Goal: Transaction & Acquisition: Book appointment/travel/reservation

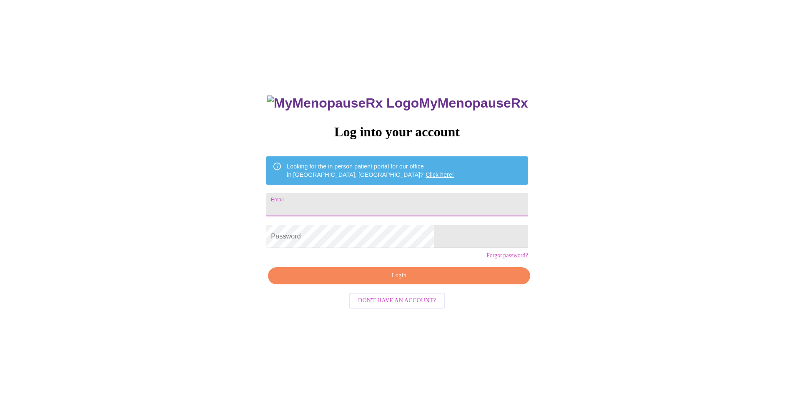
click at [389, 207] on input "Email" at bounding box center [397, 204] width 262 height 23
click at [385, 203] on input "Email" at bounding box center [397, 204] width 262 height 23
click at [425, 171] on link "Click here!" at bounding box center [439, 174] width 28 height 7
click at [379, 206] on input "Email" at bounding box center [397, 204] width 262 height 23
type input "[EMAIL_ADDRESS][DOMAIN_NAME]"
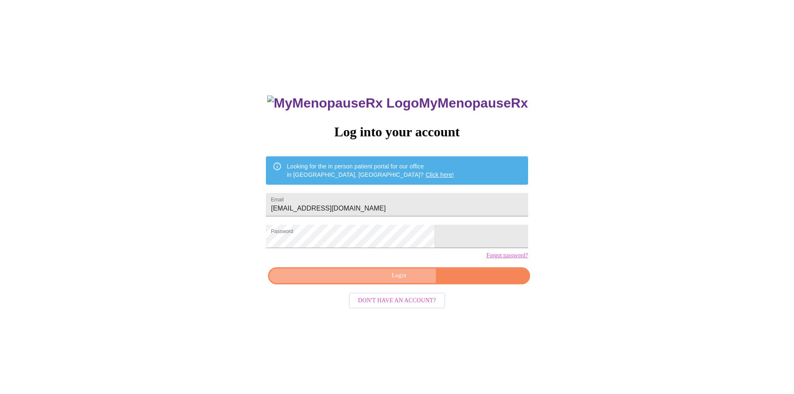
drag, startPoint x: 399, startPoint y: 290, endPoint x: 403, endPoint y: 287, distance: 5.3
click at [401, 281] on span "Login" at bounding box center [398, 275] width 242 height 10
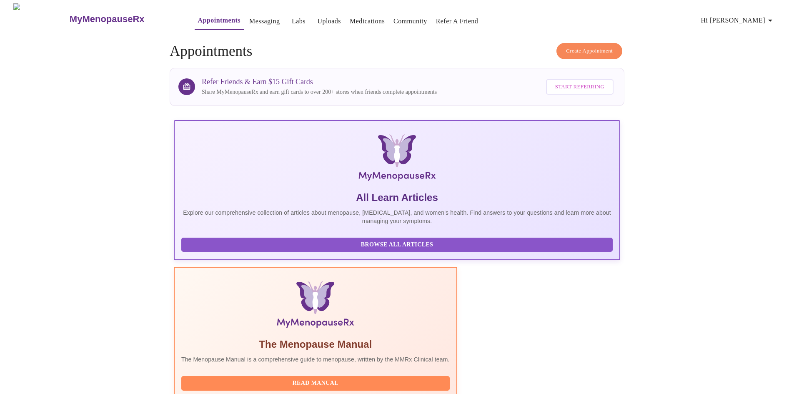
click at [573, 50] on span "Create Appointment" at bounding box center [589, 51] width 47 height 10
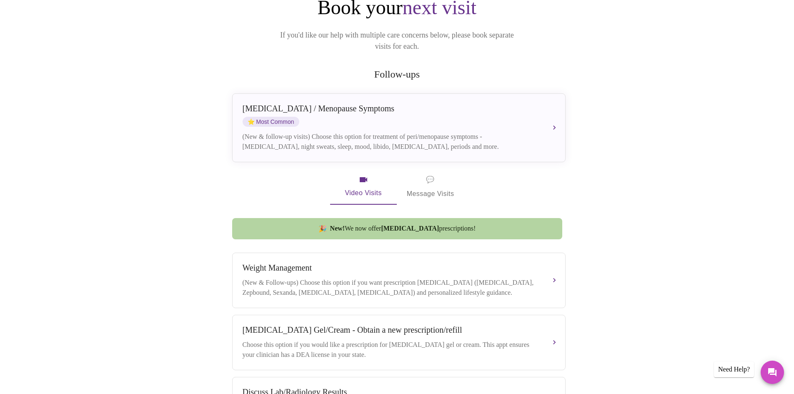
scroll to position [99, 0]
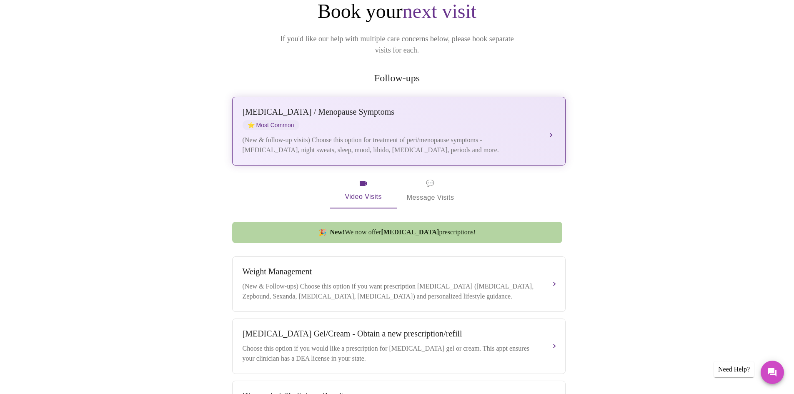
click at [364, 139] on div "(New & follow-up visits) Choose this option for treatment of peri/menopause sym…" at bounding box center [390, 145] width 296 height 20
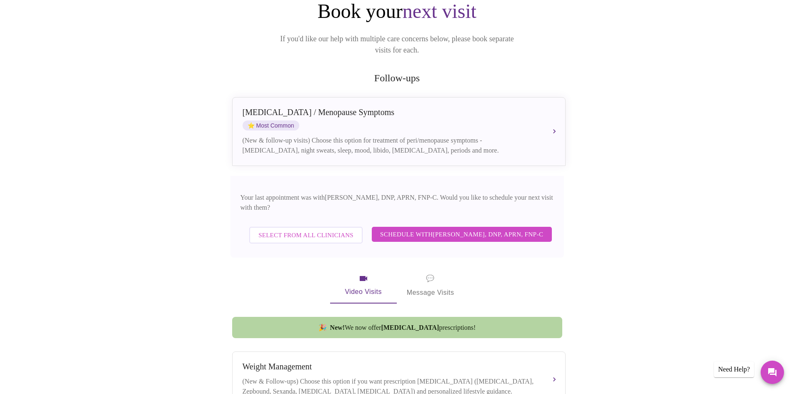
click at [320, 230] on span "Select from All Clinicians" at bounding box center [305, 235] width 95 height 11
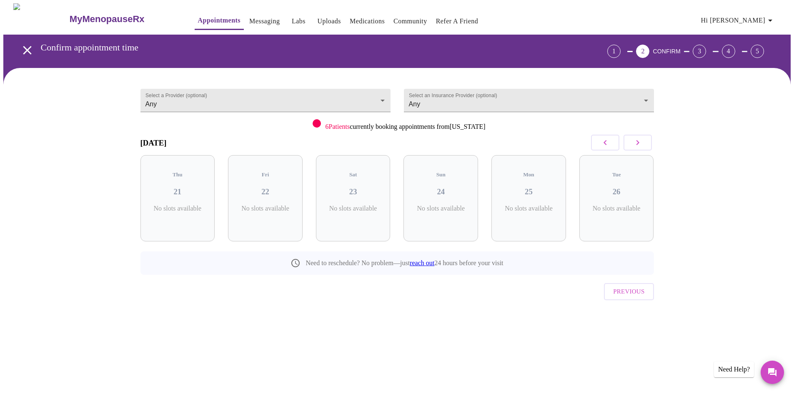
scroll to position [0, 0]
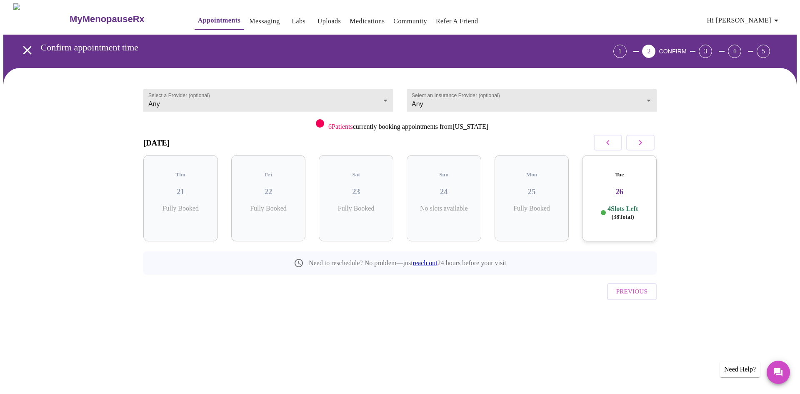
click at [274, 205] on p "Fully Booked" at bounding box center [268, 208] width 61 height 7
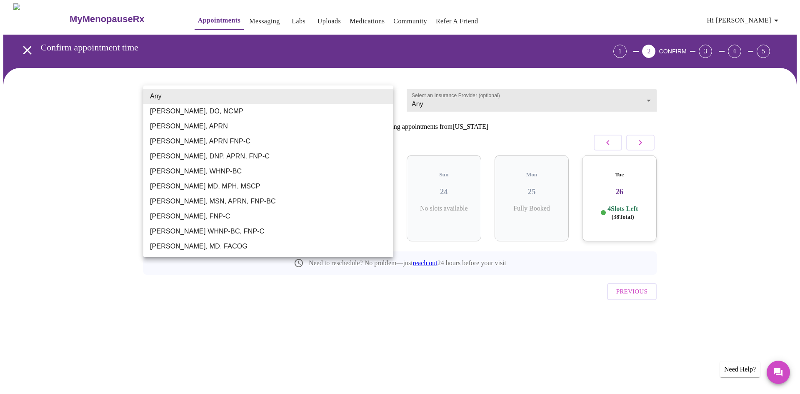
click at [366, 100] on body "MyMenopauseRx Appointments Messaging Labs Uploads Medications Community Refer a…" at bounding box center [399, 172] width 793 height 338
click at [424, 99] on div at bounding box center [400, 197] width 800 height 394
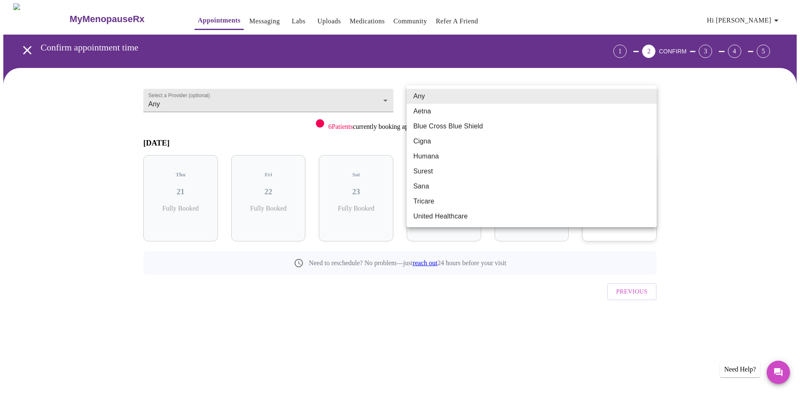
click at [476, 105] on body "MyMenopauseRx Appointments Messaging Labs Uploads Medications Community Refer a…" at bounding box center [399, 172] width 793 height 338
click at [462, 126] on li "Blue Cross Blue Shield" at bounding box center [532, 126] width 250 height 15
type input "Blue Cross Blue Shield"
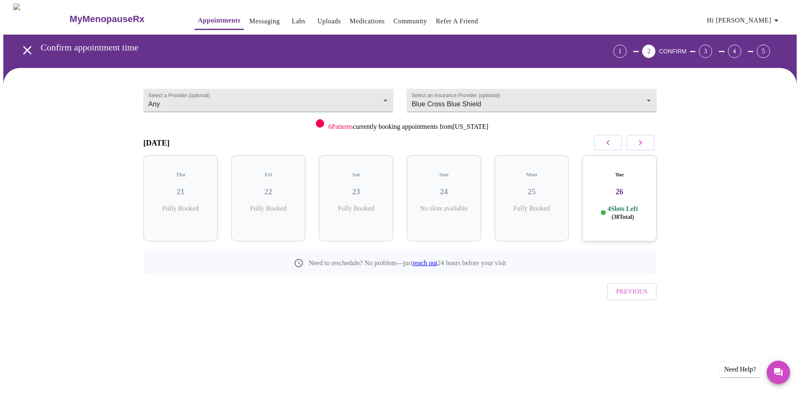
click at [623, 192] on div "Tue 26 4 Slots Left ( 38 Total)" at bounding box center [619, 198] width 75 height 86
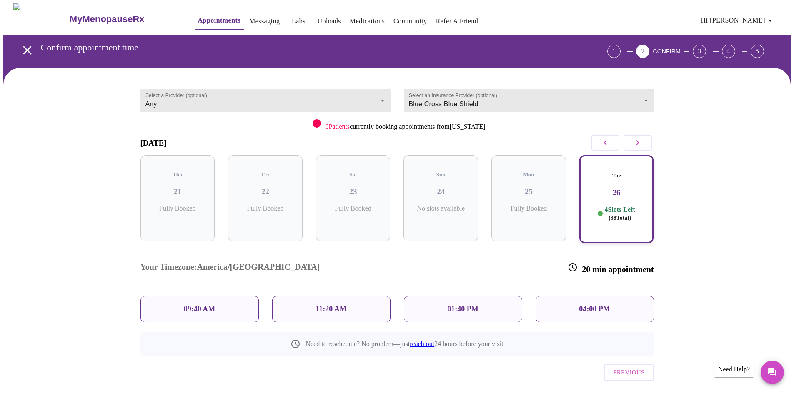
click at [610, 296] on div "04:00 PM" at bounding box center [594, 309] width 118 height 26
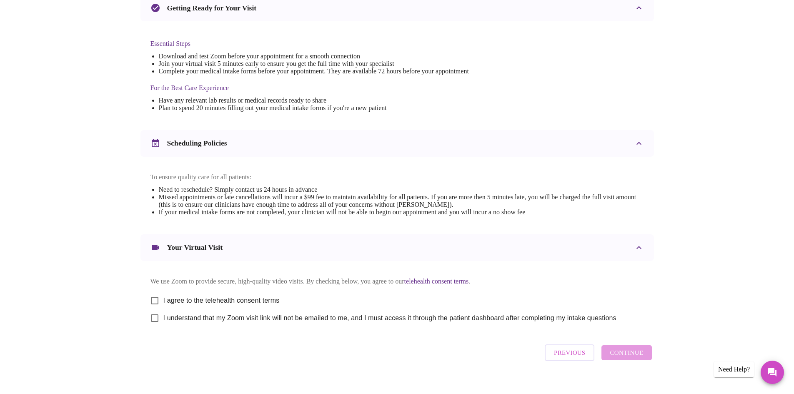
scroll to position [210, 0]
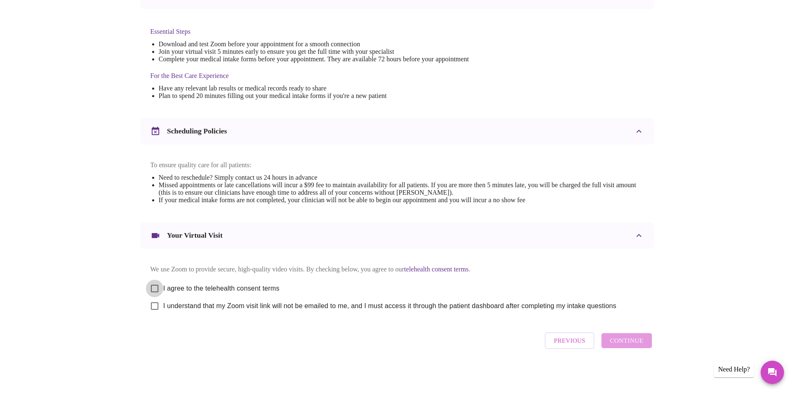
drag, startPoint x: 153, startPoint y: 283, endPoint x: 157, endPoint y: 300, distance: 17.3
click at [153, 284] on input "I agree to the telehealth consent terms" at bounding box center [154, 288] width 17 height 17
checkbox input "true"
drag, startPoint x: 157, startPoint y: 302, endPoint x: 163, endPoint y: 300, distance: 6.2
click at [159, 301] on input "I understand that my Zoom visit link will not be emailed to me, and I must acce…" at bounding box center [154, 305] width 17 height 17
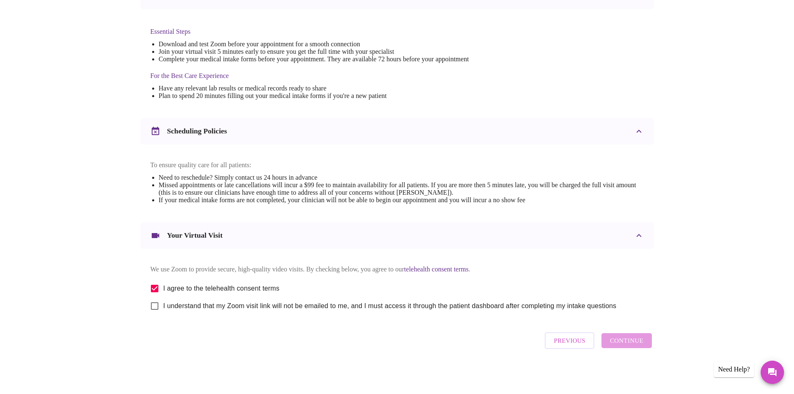
checkbox input "true"
click at [642, 347] on button "Continue" at bounding box center [626, 340] width 50 height 15
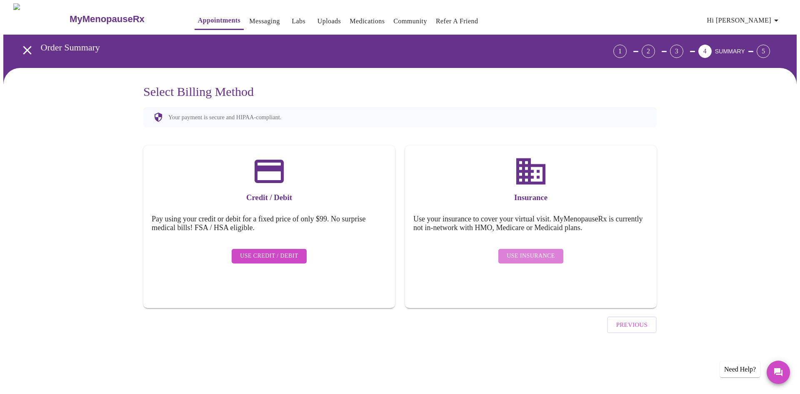
click at [533, 251] on span "Use Insurance" at bounding box center [531, 256] width 48 height 10
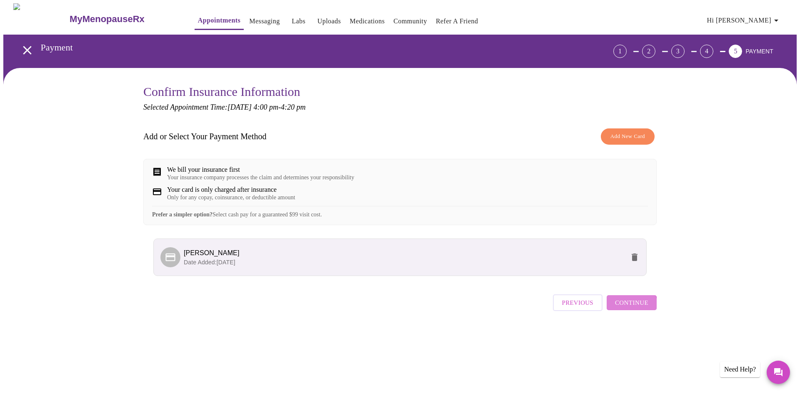
click at [626, 308] on span "Continue" at bounding box center [631, 302] width 33 height 11
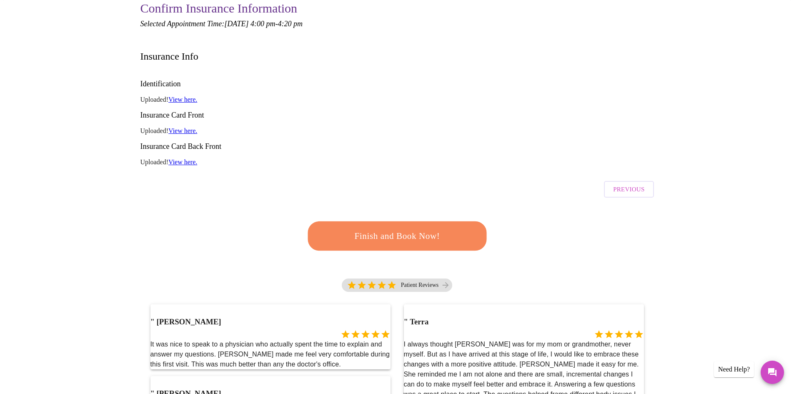
scroll to position [125, 0]
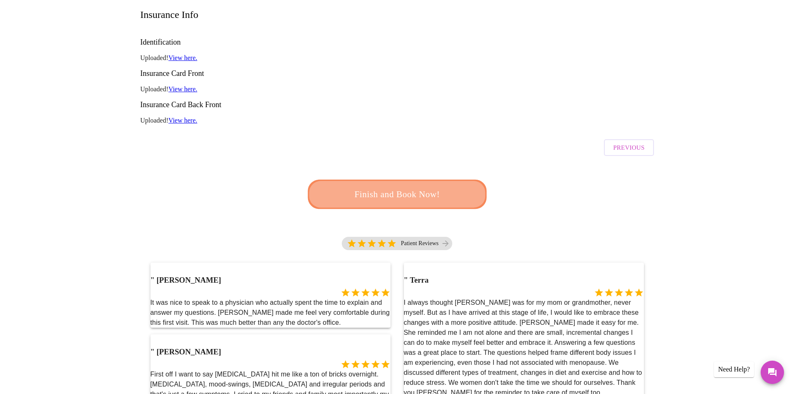
click at [413, 187] on span "Finish and Book Now!" at bounding box center [396, 194] width 155 height 15
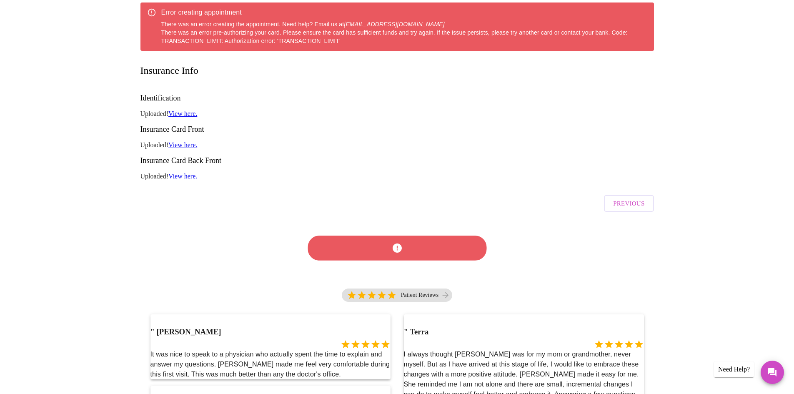
scroll to position [11, 0]
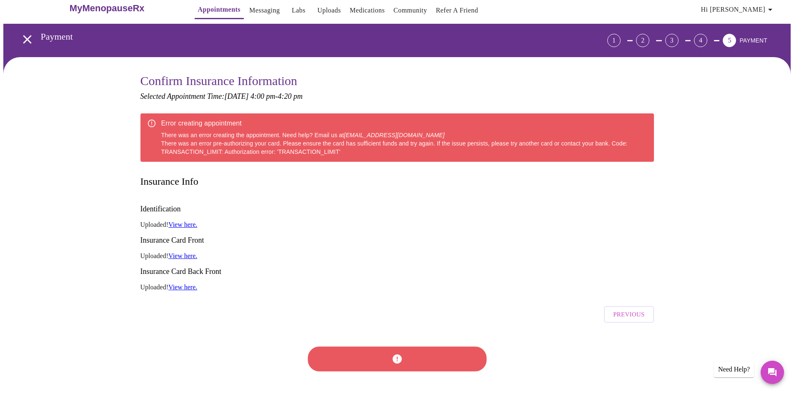
click at [282, 252] on p "Uploaded! View here." at bounding box center [396, 255] width 513 height 7
drag, startPoint x: 415, startPoint y: 327, endPoint x: 419, endPoint y: 326, distance: 4.5
click at [419, 335] on div at bounding box center [396, 358] width 183 height 47
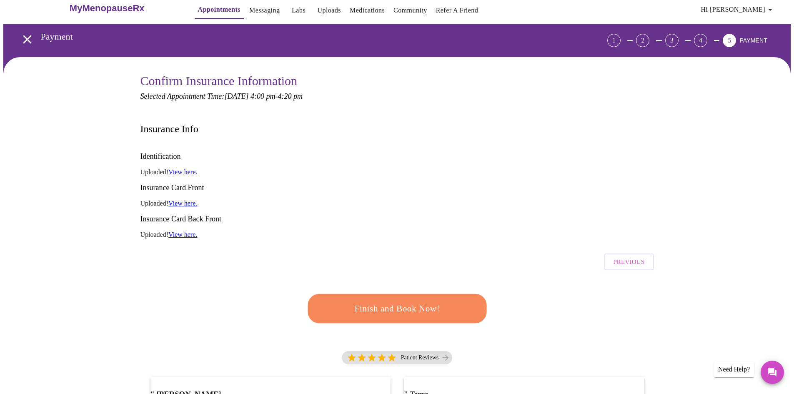
click at [184, 200] on link "View here." at bounding box center [182, 203] width 29 height 7
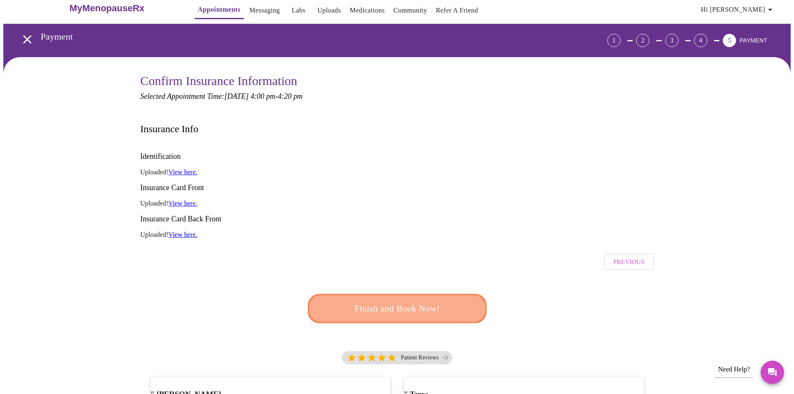
click at [421, 301] on span "Finish and Book Now!" at bounding box center [396, 308] width 154 height 15
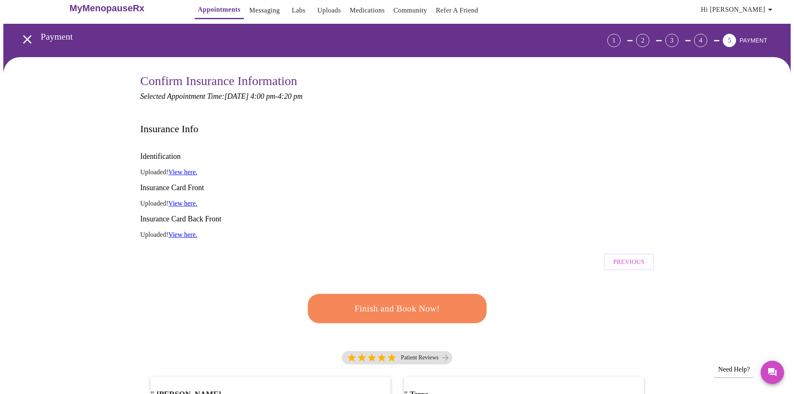
click at [419, 301] on span "Finish and Book Now!" at bounding box center [397, 308] width 154 height 15
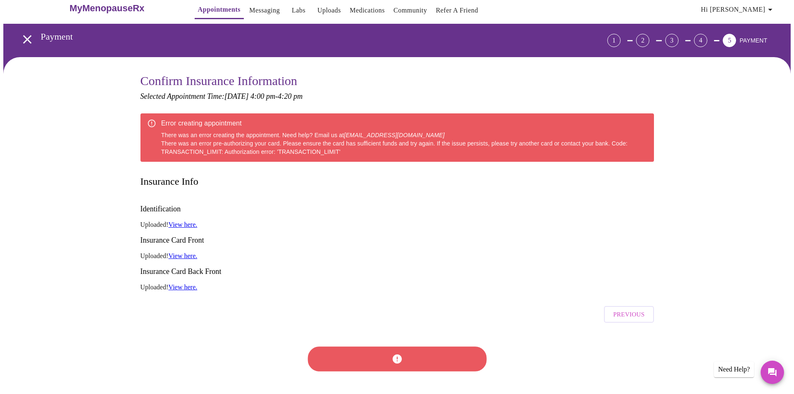
click at [393, 267] on h3 "Insurance Card Back Front" at bounding box center [396, 271] width 513 height 9
drag, startPoint x: 624, startPoint y: 287, endPoint x: 624, endPoint y: 282, distance: 4.7
click at [624, 309] on span "Previous" at bounding box center [628, 314] width 31 height 11
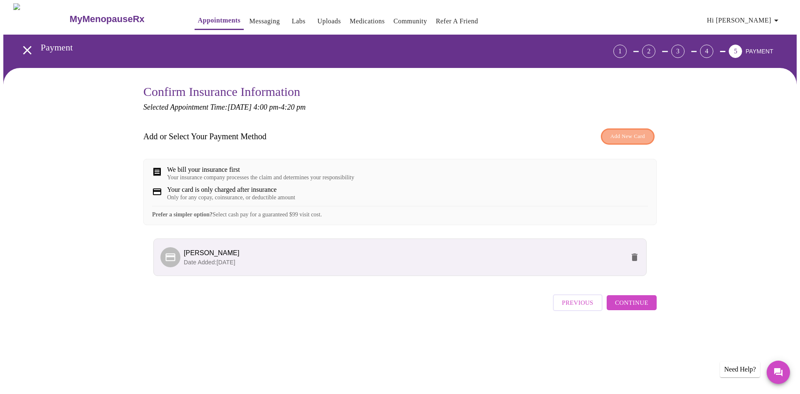
click at [619, 133] on span "Add New Card" at bounding box center [627, 137] width 35 height 10
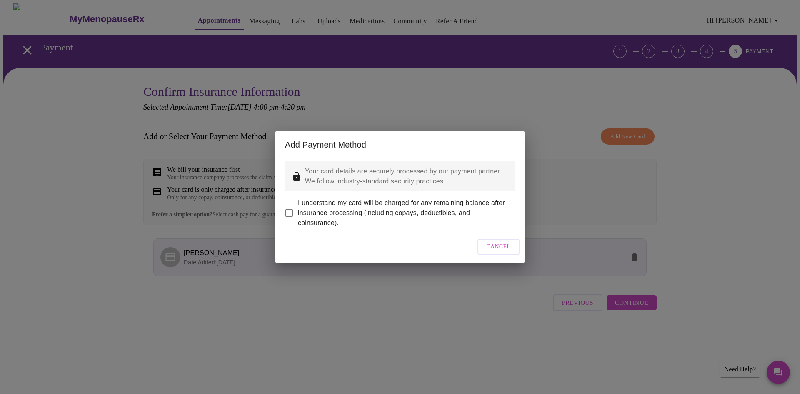
click at [289, 212] on input "I understand my card will be charged for any remaining balance after insurance …" at bounding box center [288, 212] width 17 height 17
checkbox input "true"
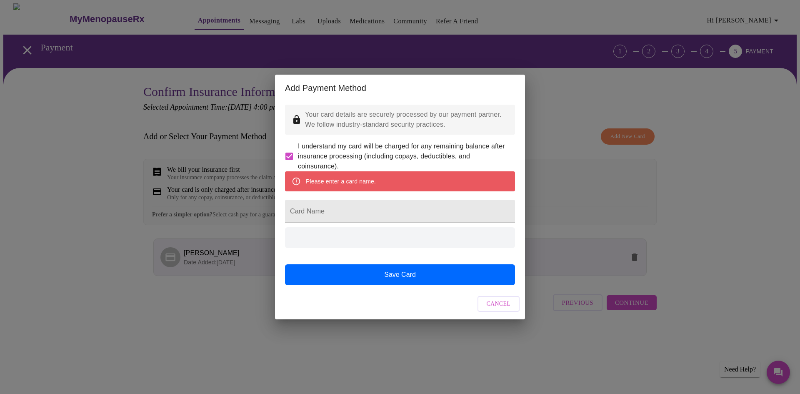
click at [364, 215] on input "Card Name" at bounding box center [400, 211] width 230 height 23
click at [359, 214] on input "Card Name" at bounding box center [400, 211] width 230 height 23
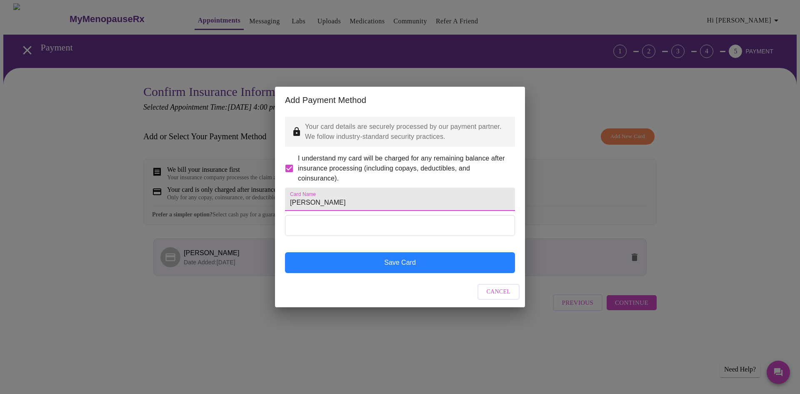
type input "[PERSON_NAME]"
click at [391, 267] on button "Save Card" at bounding box center [400, 262] width 230 height 21
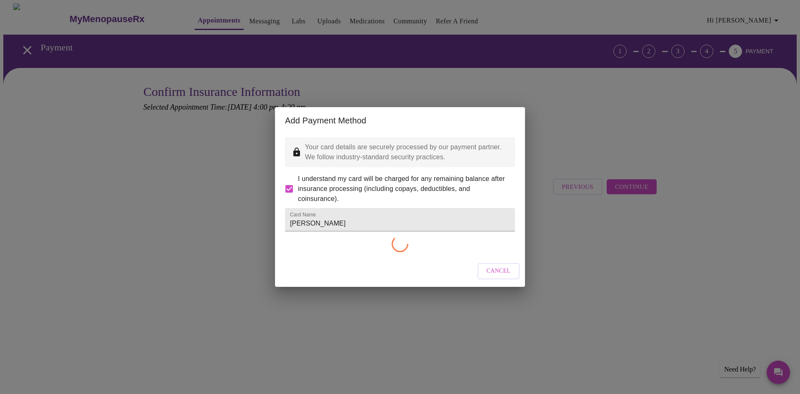
checkbox input "false"
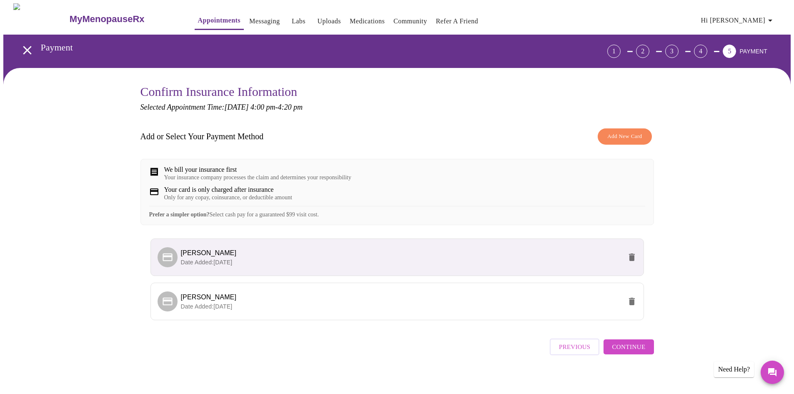
click at [631, 261] on icon "delete" at bounding box center [632, 256] width 6 height 7
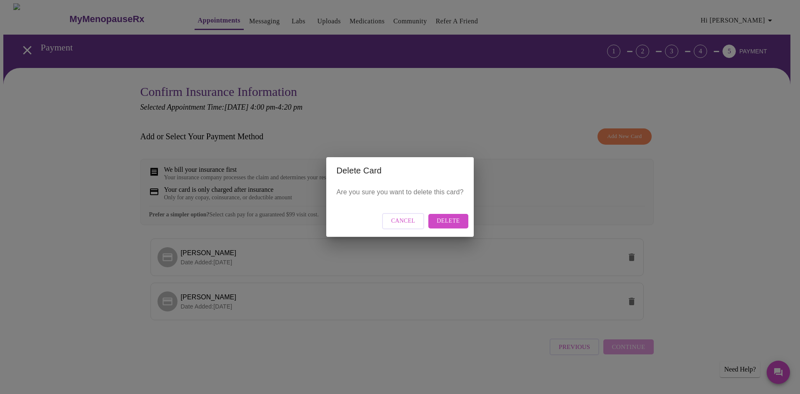
click at [457, 218] on span "Delete" at bounding box center [448, 221] width 23 height 10
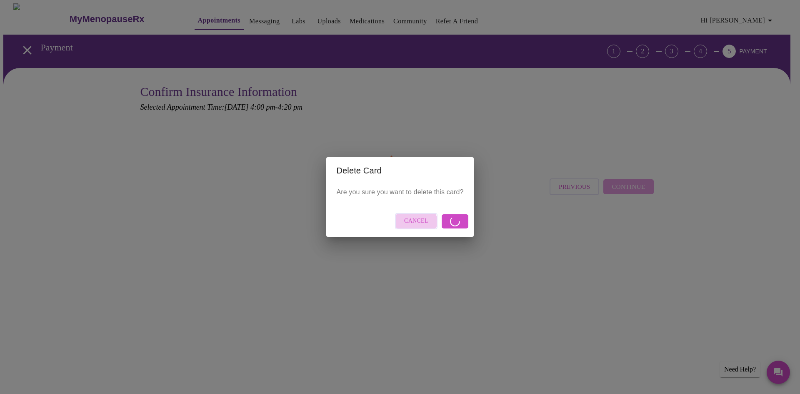
click at [416, 223] on span "Cancel" at bounding box center [416, 221] width 24 height 10
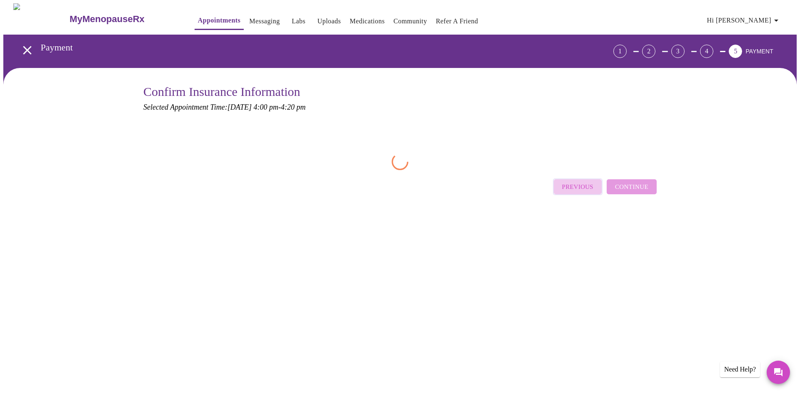
click at [584, 187] on span "Previous" at bounding box center [577, 186] width 31 height 11
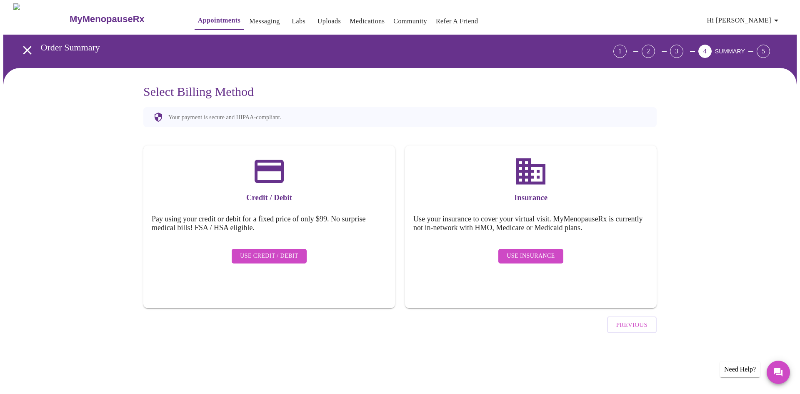
click at [524, 245] on div "Use Insurance" at bounding box center [530, 256] width 235 height 23
click at [528, 251] on span "Use Insurance" at bounding box center [531, 256] width 48 height 10
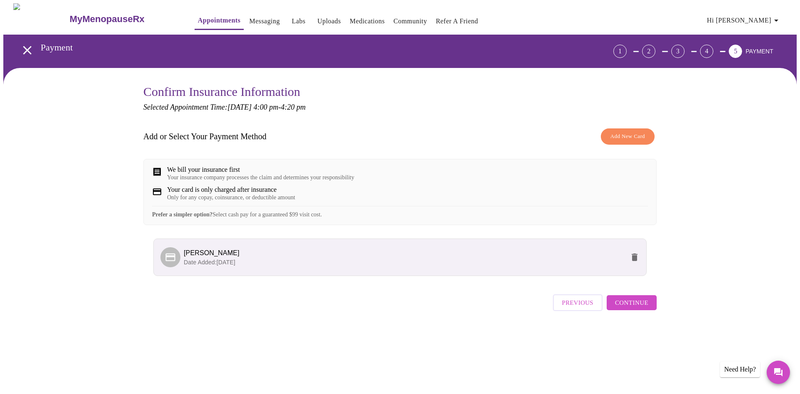
click at [645, 308] on span "Continue" at bounding box center [631, 302] width 33 height 11
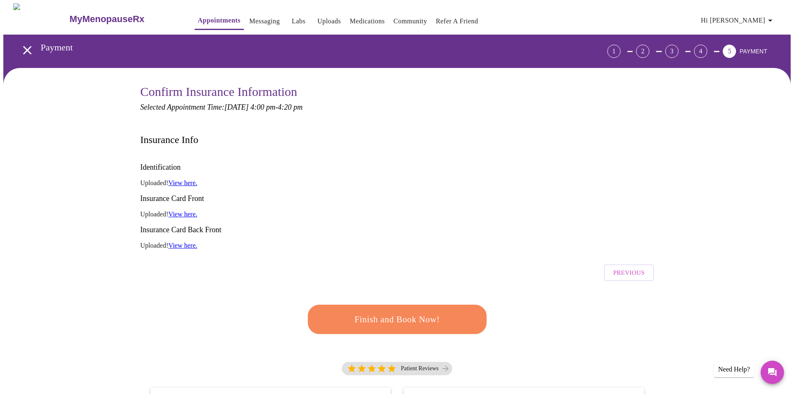
click at [402, 312] on span "Finish and Book Now!" at bounding box center [397, 319] width 154 height 15
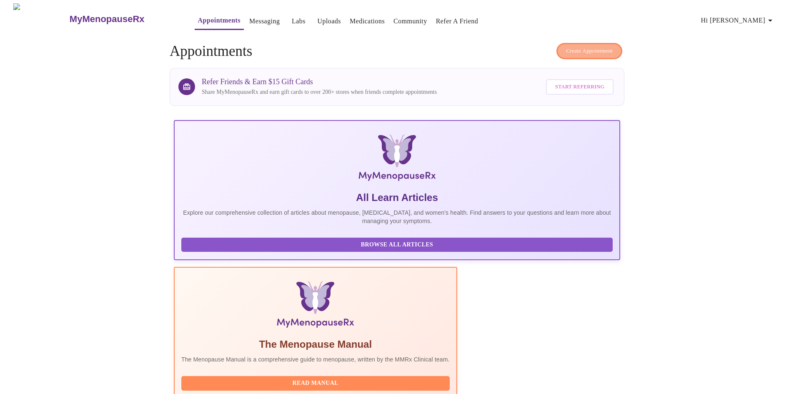
click at [578, 46] on span "Create Appointment" at bounding box center [589, 51] width 47 height 10
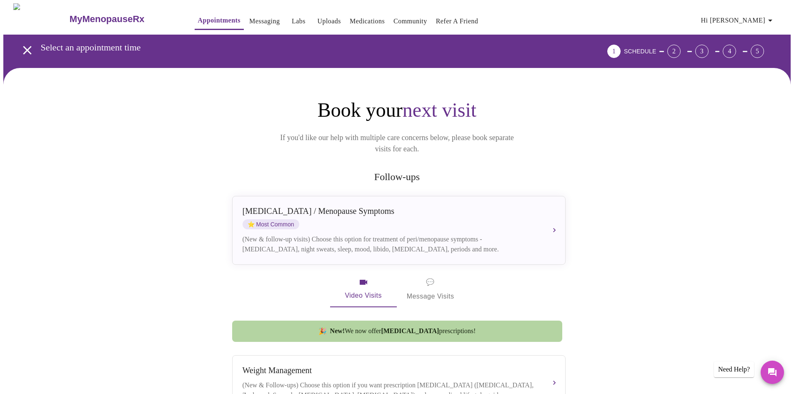
scroll to position [42, 0]
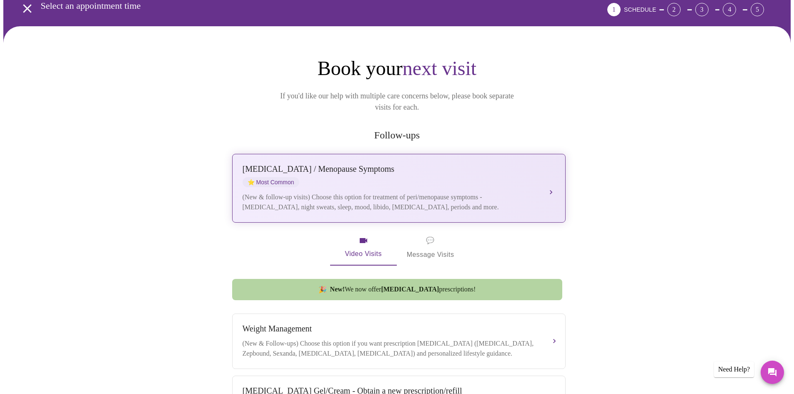
click at [437, 192] on div "(New & follow-up visits) Choose this option for treatment of peri/menopause sym…" at bounding box center [390, 202] width 296 height 20
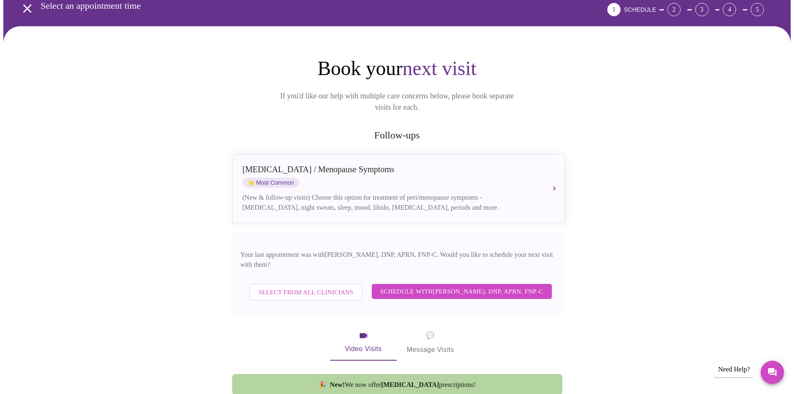
click at [402, 286] on span "Schedule with [PERSON_NAME], DNP, APRN, FNP-C" at bounding box center [461, 291] width 163 height 11
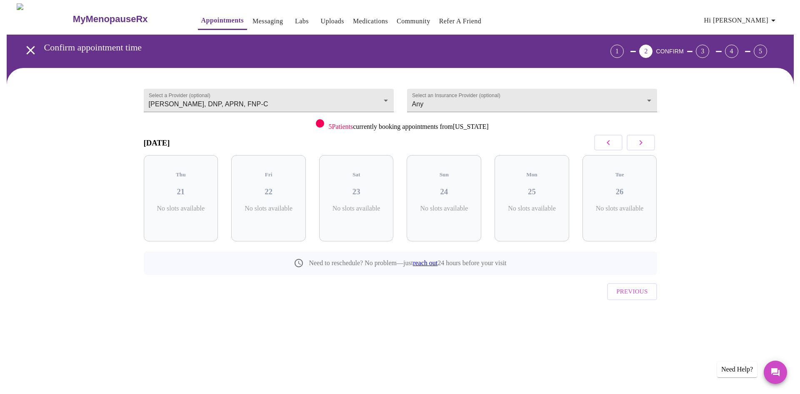
scroll to position [0, 0]
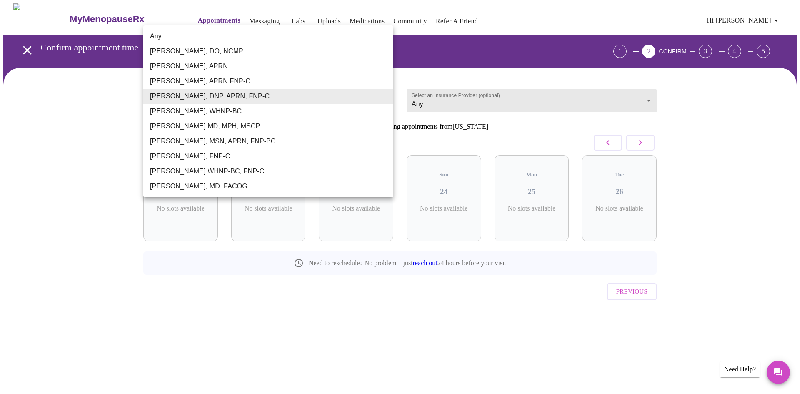
click at [184, 94] on body "MyMenopauseRx Appointments Messaging Labs Uploads Medications Community Refer a…" at bounding box center [399, 172] width 793 height 338
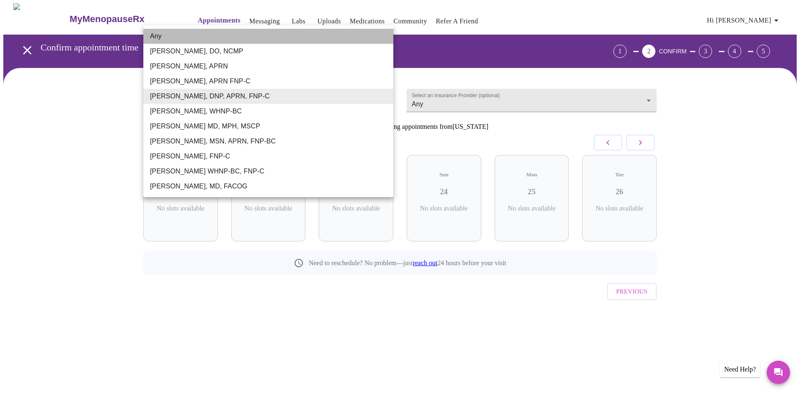
click at [153, 38] on li "Any" at bounding box center [268, 36] width 250 height 15
type input "Any"
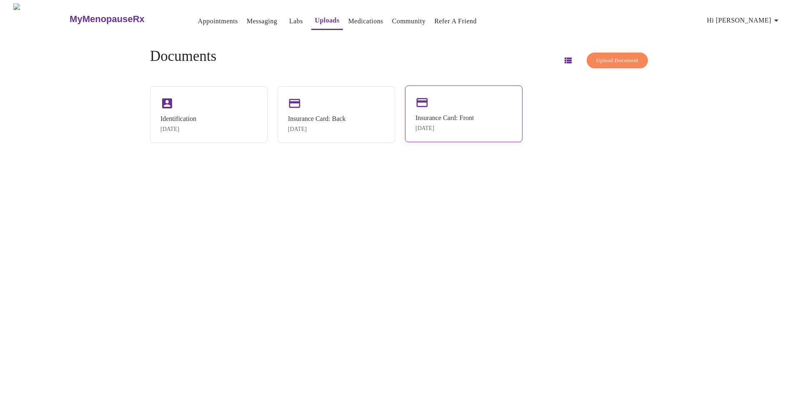
click at [428, 126] on div "Apr 24, 2025" at bounding box center [444, 128] width 58 height 7
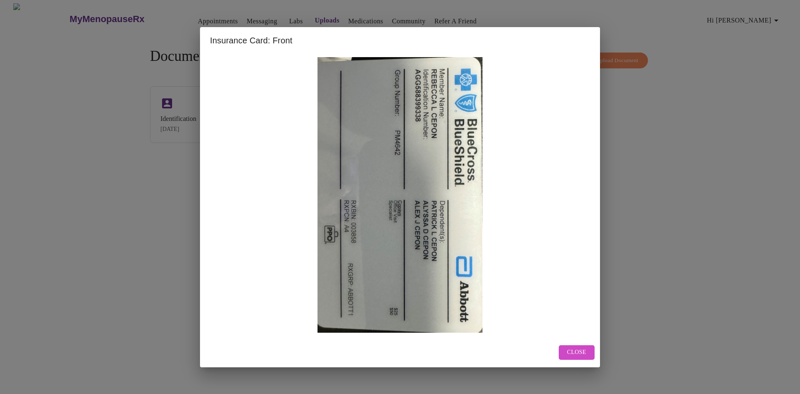
click at [574, 352] on span "Close" at bounding box center [576, 352] width 19 height 10
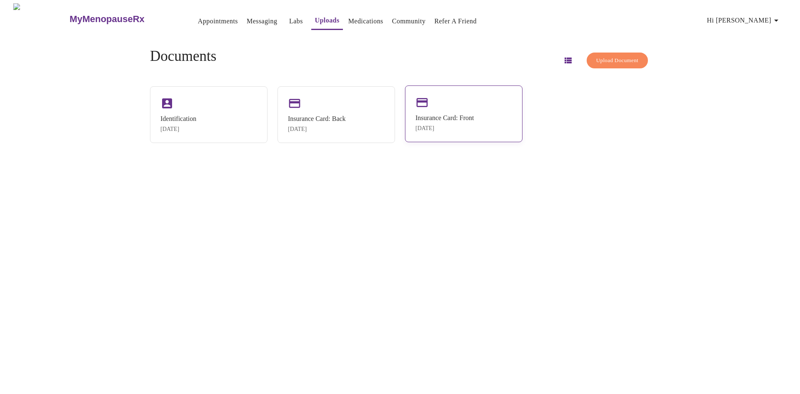
click at [472, 127] on div "Apr 24, 2025" at bounding box center [444, 128] width 58 height 7
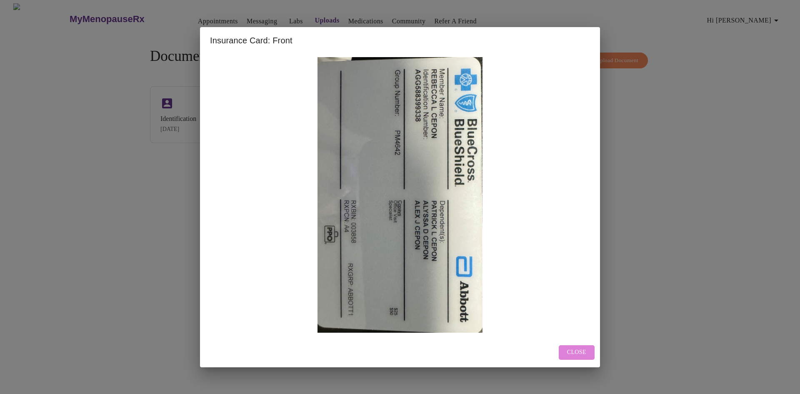
click at [585, 346] on button "Close" at bounding box center [577, 352] width 36 height 15
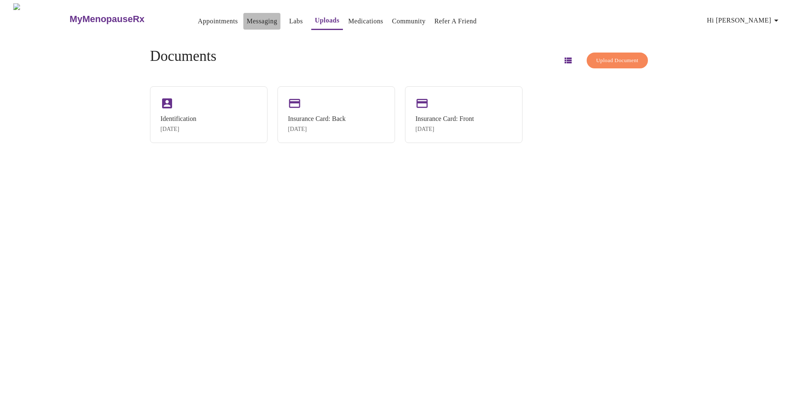
click at [247, 18] on link "Messaging" at bounding box center [262, 21] width 30 height 12
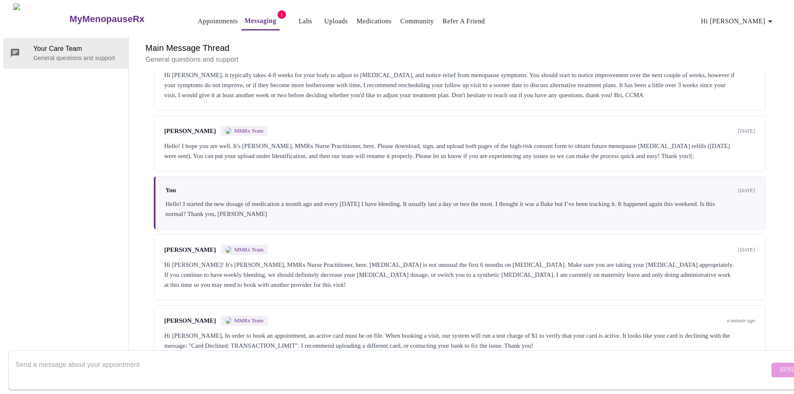
scroll to position [327, 0]
